Goal: Task Accomplishment & Management: Use online tool/utility

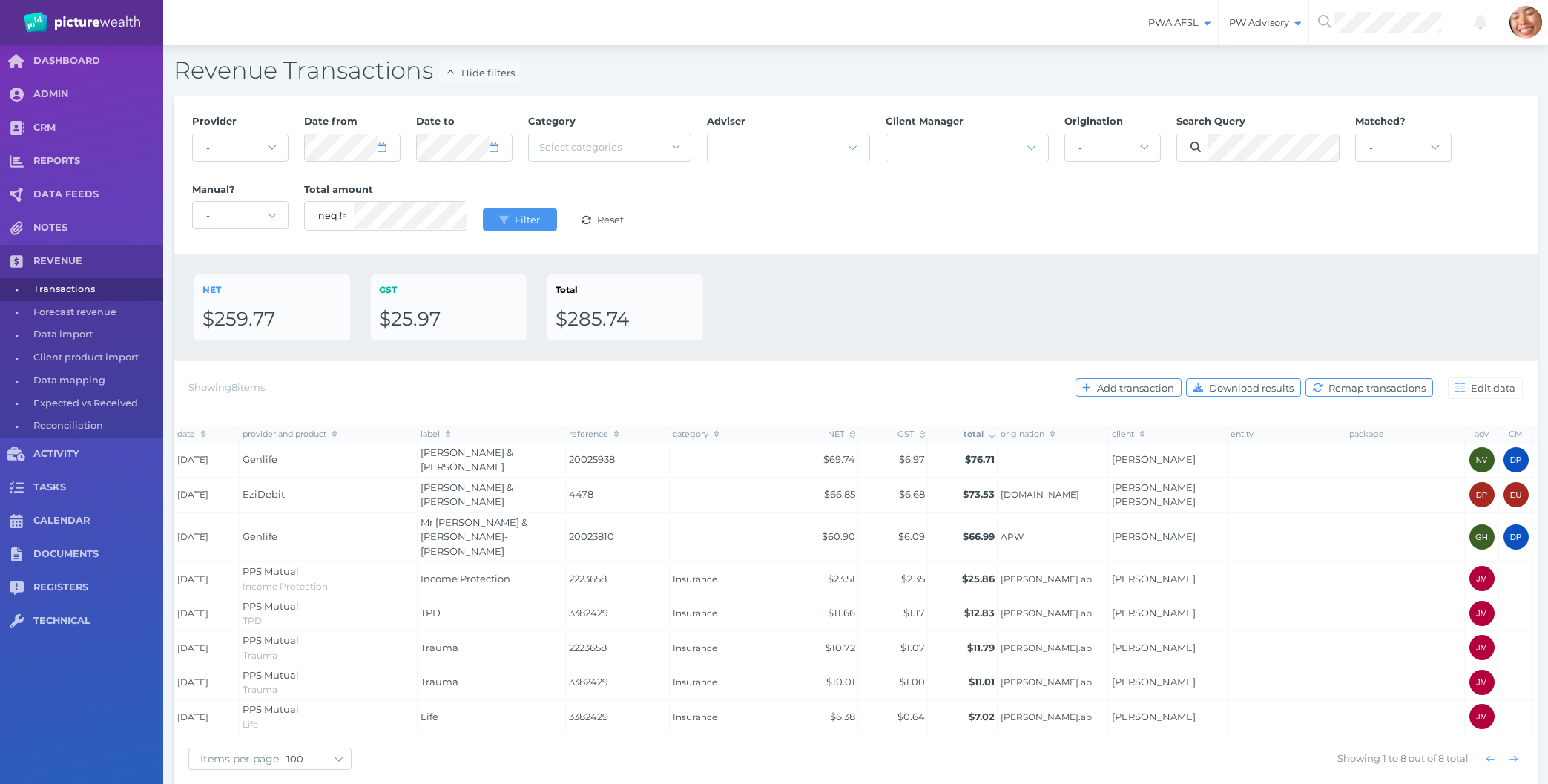
select select "null"
select select "100"
select select "2"
select select "2025"
select select "2"
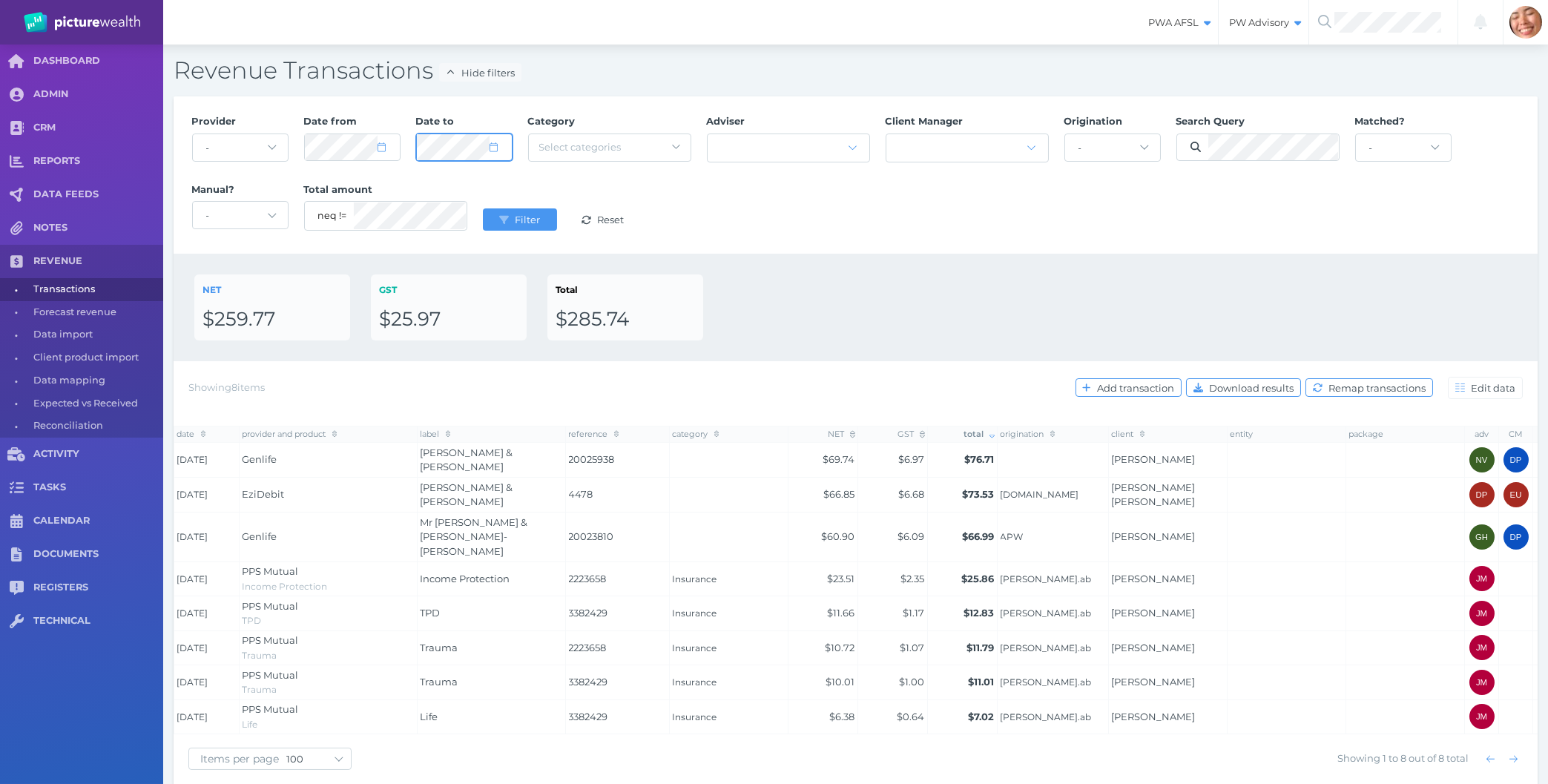
select select "2025"
click at [1181, 255] on div "NET $259.77 GST $25.97 Total $285.74" at bounding box center [855, 307] width 1364 height 107
click at [1135, 230] on div "Provider - Acuity Fee Revenue Acuity Trustee Advocate Private Wealth Pty Ltd AI…" at bounding box center [856, 174] width 1344 height 136
click at [516, 214] on button "Filter" at bounding box center [520, 219] width 75 height 22
click at [968, 224] on div "Provider - Acuity Fee Revenue Acuity Trustee Advocate Private Wealth Pty Ltd AI…" at bounding box center [856, 174] width 1344 height 136
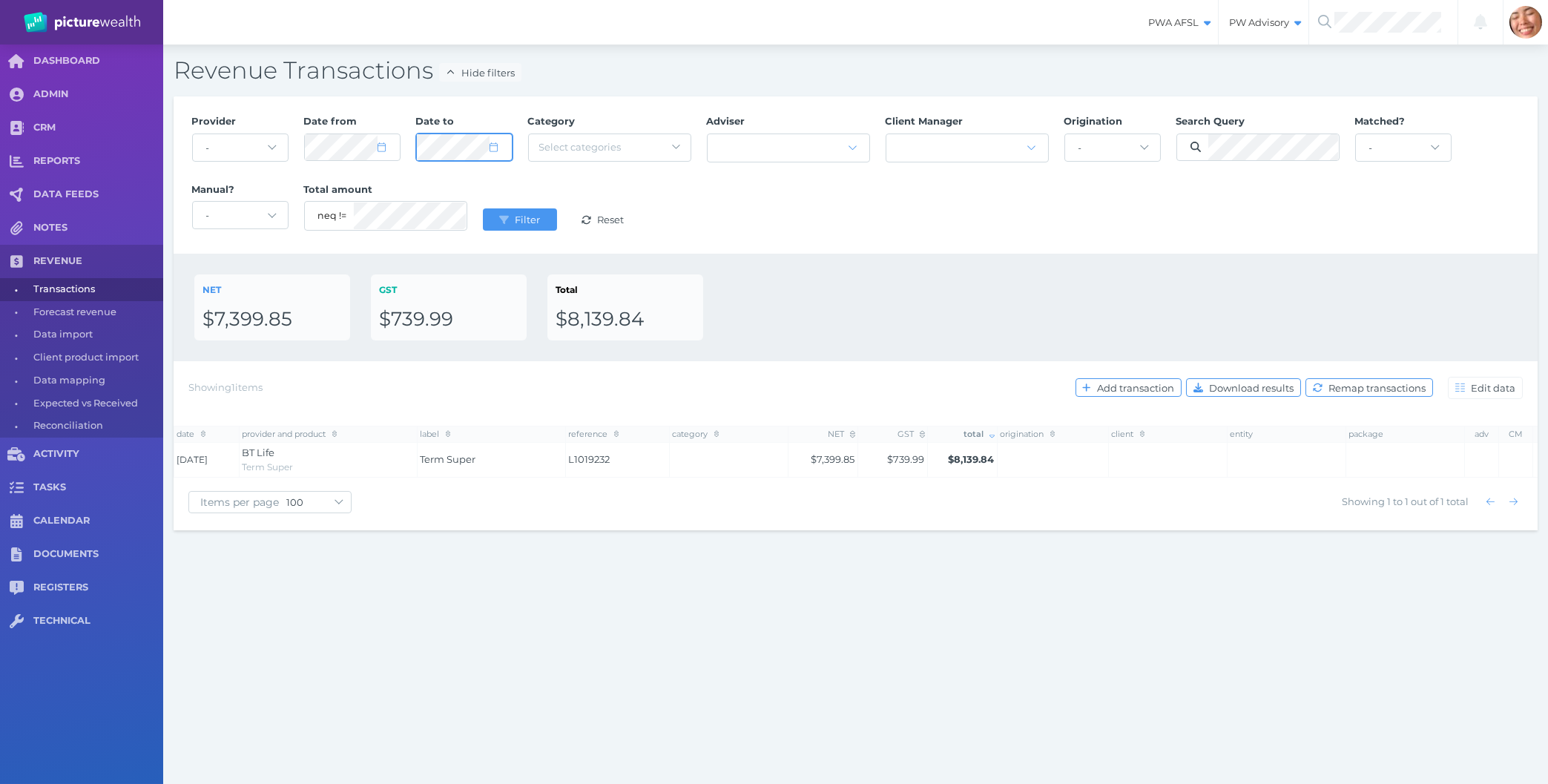
select select "5"
select select "2025"
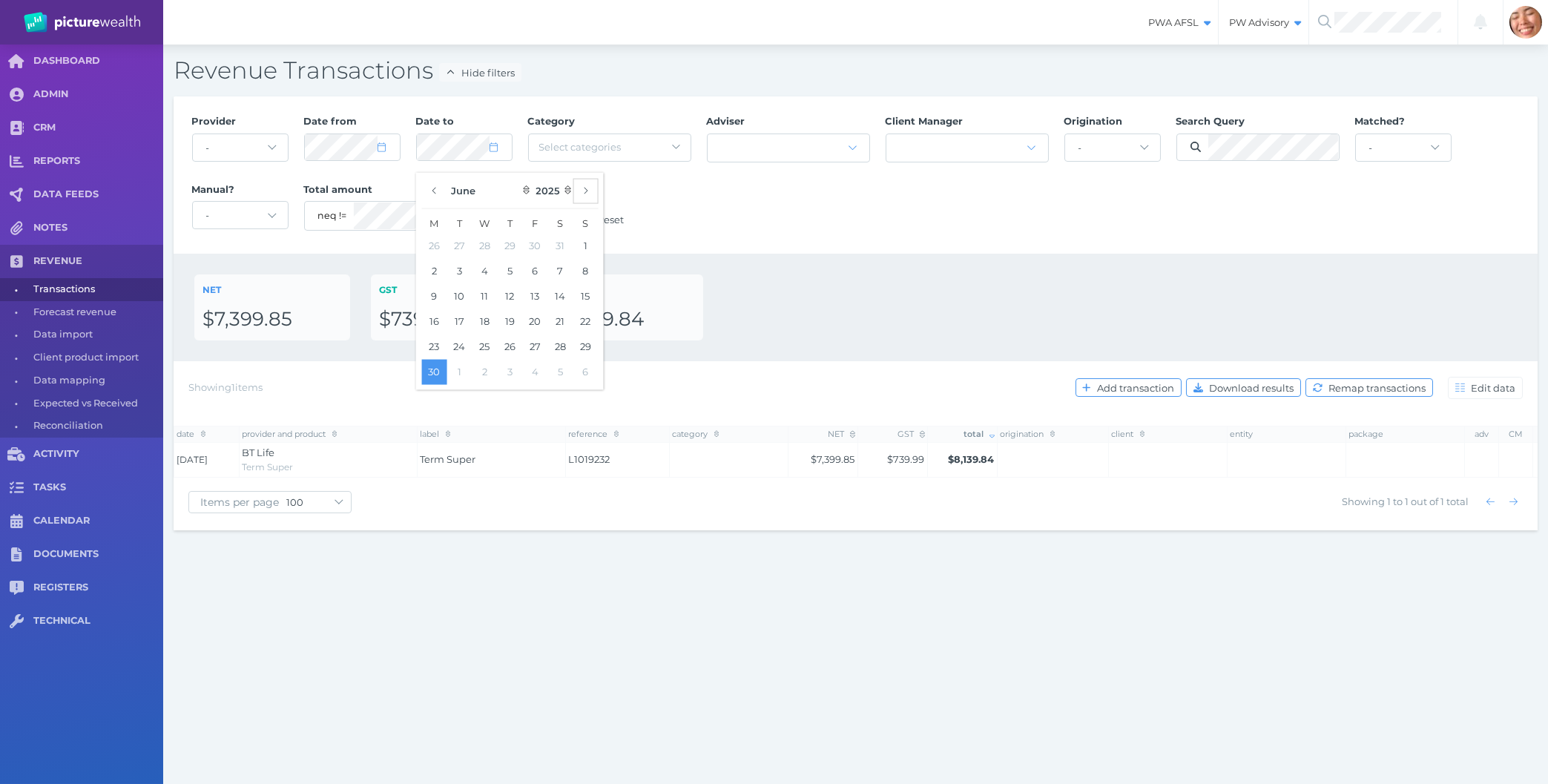
click at [588, 194] on icon "button" at bounding box center [585, 190] width 6 height 10
select select "8"
click at [461, 345] on button "30" at bounding box center [459, 345] width 25 height 25
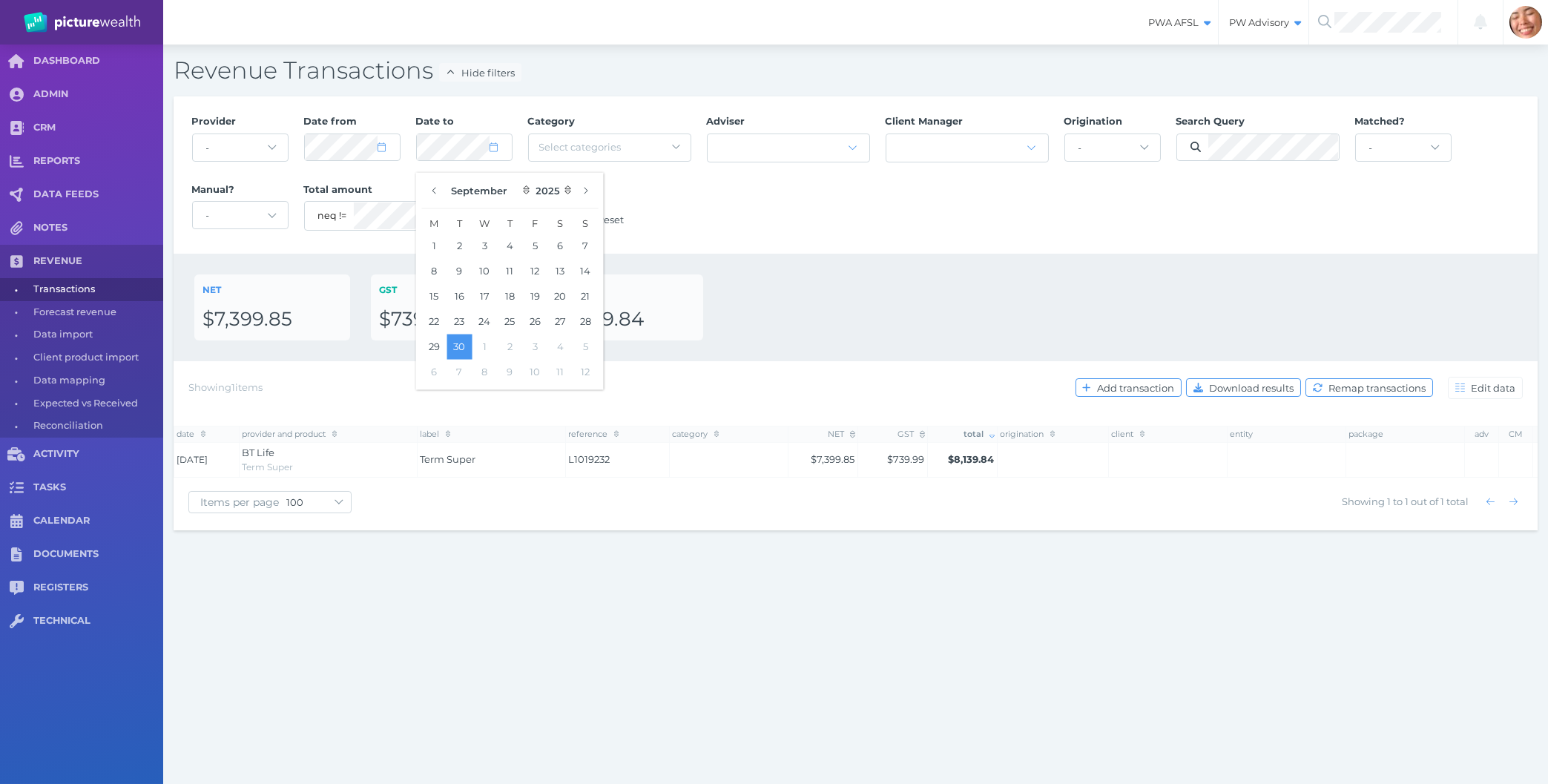
click at [805, 284] on div "NET $7,399.85 GST $739.99 Total $8,139.84" at bounding box center [855, 307] width 1323 height 66
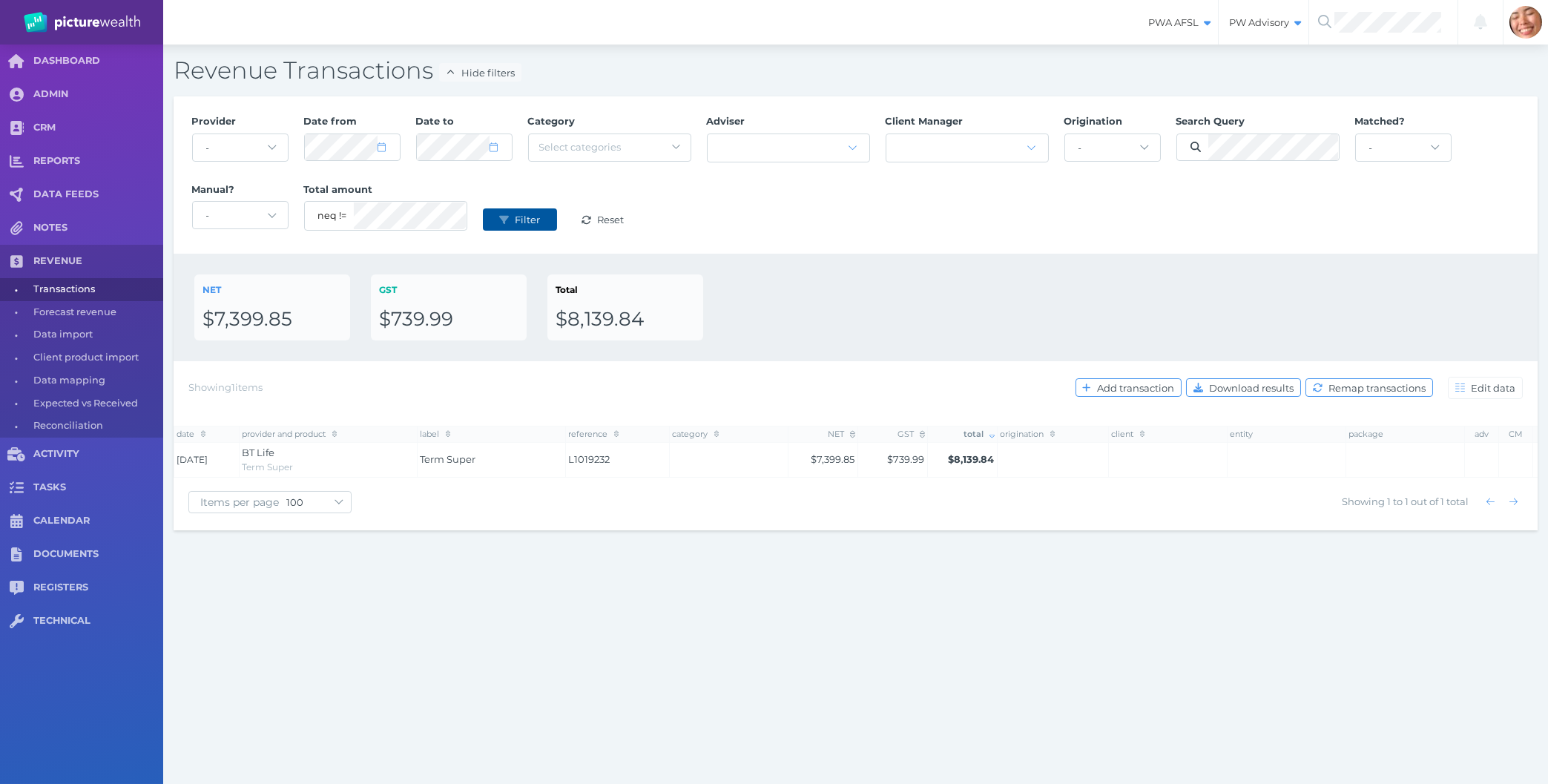
click at [512, 225] on span "submit" at bounding box center [502, 220] width 19 height 12
click at [797, 226] on div "Provider - Acuity Fee Revenue Acuity Trustee Advocate Private Wealth Pty Ltd AI…" at bounding box center [856, 174] width 1344 height 136
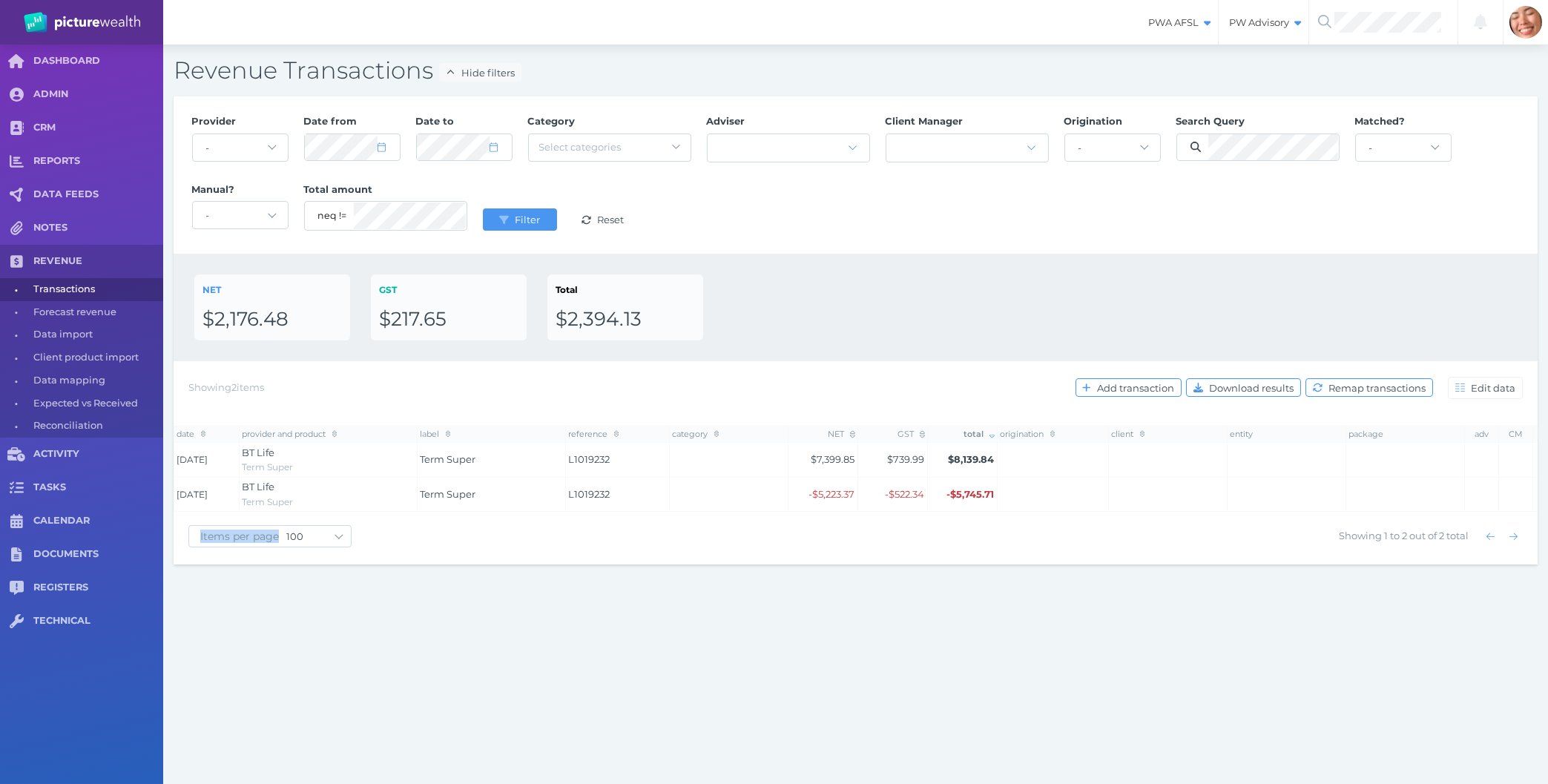
drag, startPoint x: 919, startPoint y: 303, endPoint x: 975, endPoint y: 602, distance: 304.2
click at [975, 602] on div "PWA AFSL Switch to license: PWA AFSL NEO AFSL (inactive) PW Advisory Switch to …" at bounding box center [774, 392] width 1548 height 784
click at [933, 607] on div "PWA AFSL Switch to license: PWA AFSL NEO AFSL (inactive) PW Advisory Switch to …" at bounding box center [774, 392] width 1548 height 784
click at [1210, 383] on span "Download results" at bounding box center [1253, 388] width 95 height 12
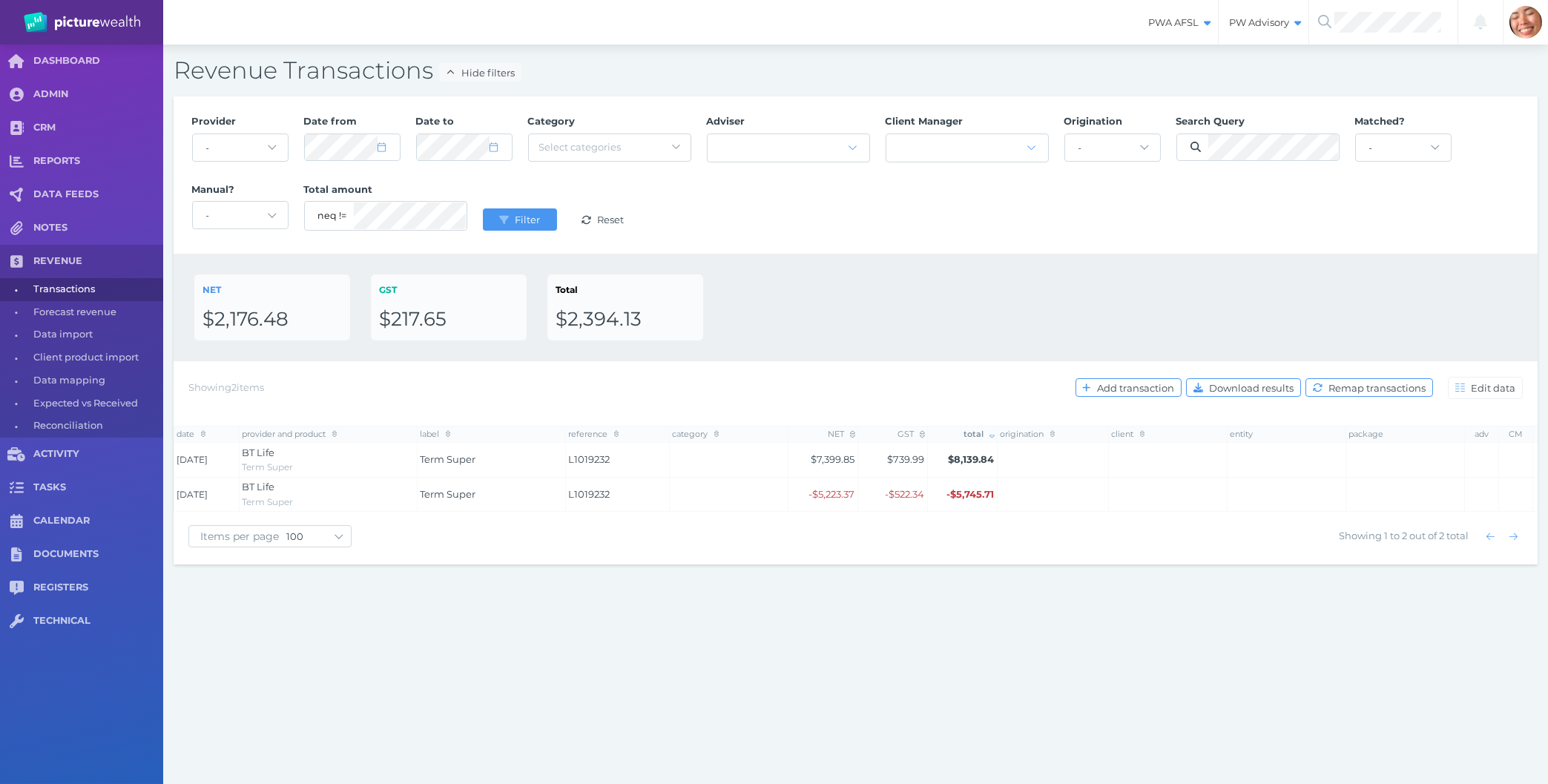
click at [878, 275] on div "NET $2,176.48 GST $217.65 Total $2,394.13" at bounding box center [855, 307] width 1323 height 66
